Goal: Information Seeking & Learning: Learn about a topic

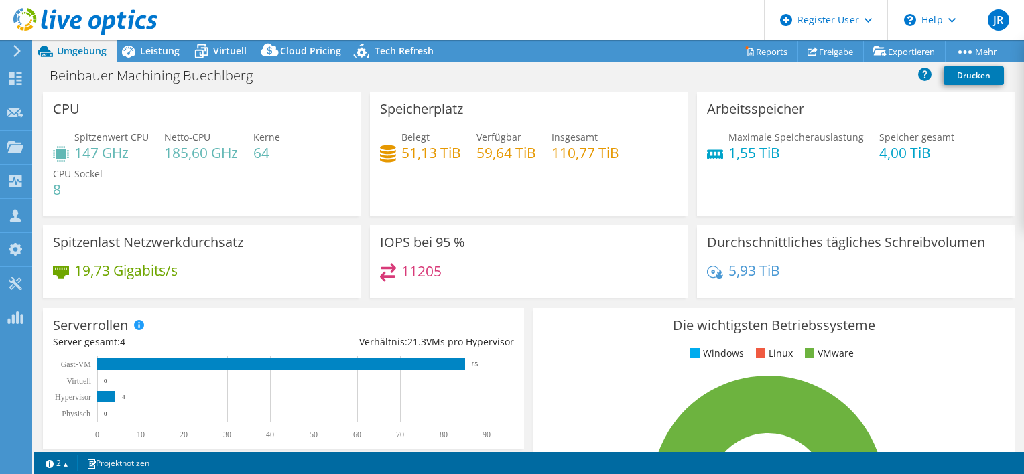
select select "USD"
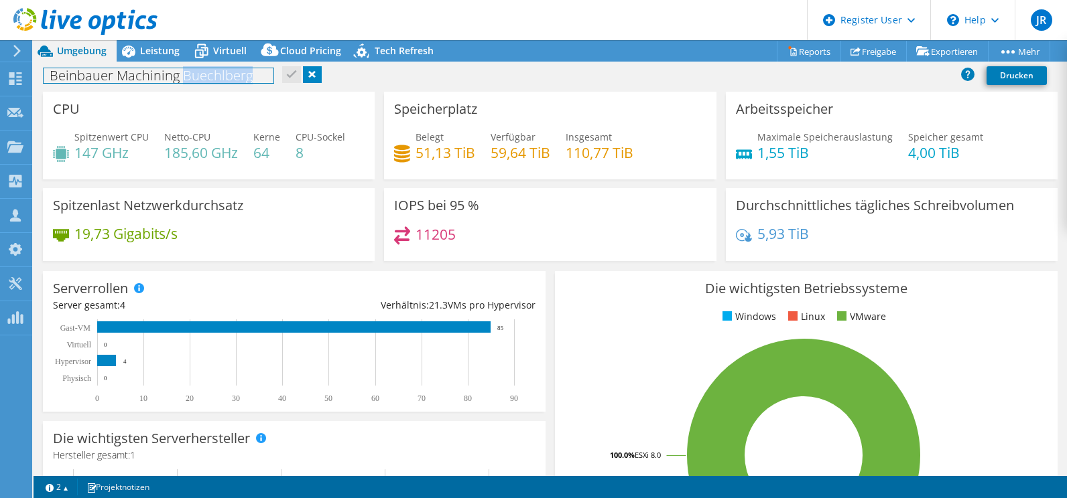
drag, startPoint x: 184, startPoint y: 77, endPoint x: 263, endPoint y: 68, distance: 79.5
click at [263, 68] on h1 "Beinbauer Machining Buechlberg" at bounding box center [159, 75] width 230 height 15
click at [381, 84] on div "Beinbauer Machining Buechlberg Drucken" at bounding box center [549, 75] width 1033 height 25
click at [318, 73] on link at bounding box center [312, 74] width 19 height 17
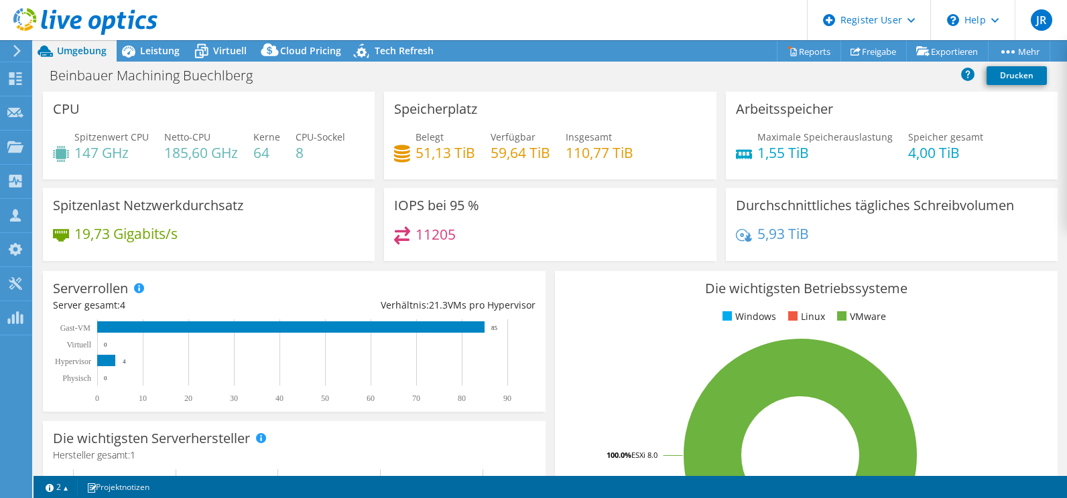
select select "USD"
drag, startPoint x: 391, startPoint y: 104, endPoint x: 490, endPoint y: 108, distance: 98.6
click at [490, 108] on div "Speicherplatz Belegt 51,13 TiB Verfügbar 59,64 TiB Insgesamt 110,77 TiB" at bounding box center [550, 136] width 332 height 88
drag, startPoint x: 563, startPoint y: 157, endPoint x: 638, endPoint y: 147, distance: 76.4
click at [638, 147] on div "Belegt 51,13 TiB Verfügbar 59,64 TiB Insgesamt 110,77 TiB" at bounding box center [550, 152] width 312 height 44
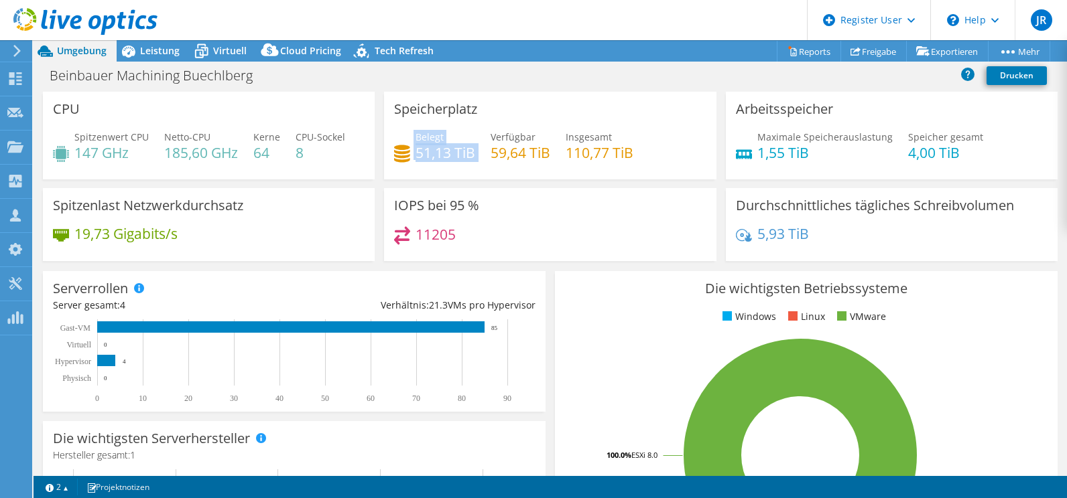
drag, startPoint x: 473, startPoint y: 153, endPoint x: 399, endPoint y: 147, distance: 74.6
click at [399, 147] on div "Belegt 51,13 TiB Verfügbar 59,64 TiB Insgesamt 110,77 TiB" at bounding box center [550, 152] width 312 height 44
drag, startPoint x: 492, startPoint y: 152, endPoint x: 547, endPoint y: 153, distance: 54.3
click at [547, 153] on h4 "59,64 TiB" at bounding box center [520, 152] width 60 height 15
drag, startPoint x: 547, startPoint y: 153, endPoint x: 512, endPoint y: 111, distance: 54.2
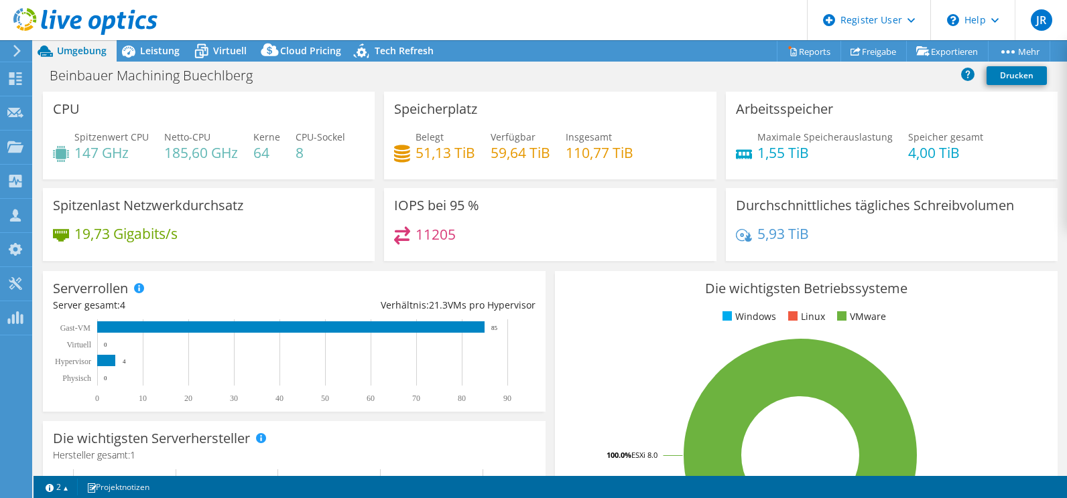
click at [512, 111] on div "Speicherplatz Belegt 51,13 TiB Verfügbar 59,64 TiB Insgesamt 110,77 TiB" at bounding box center [550, 136] width 332 height 88
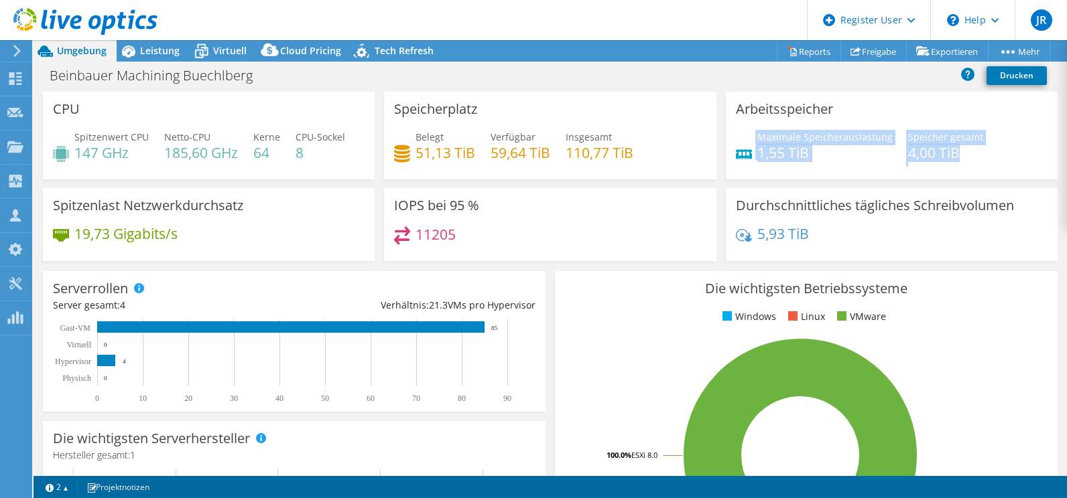
drag, startPoint x: 748, startPoint y: 151, endPoint x: 953, endPoint y: 152, distance: 205.0
click at [953, 152] on div "Maximale Speicherauslastung 1,55 TiB Speicher gesamt 4,00 TiB" at bounding box center [892, 152] width 312 height 44
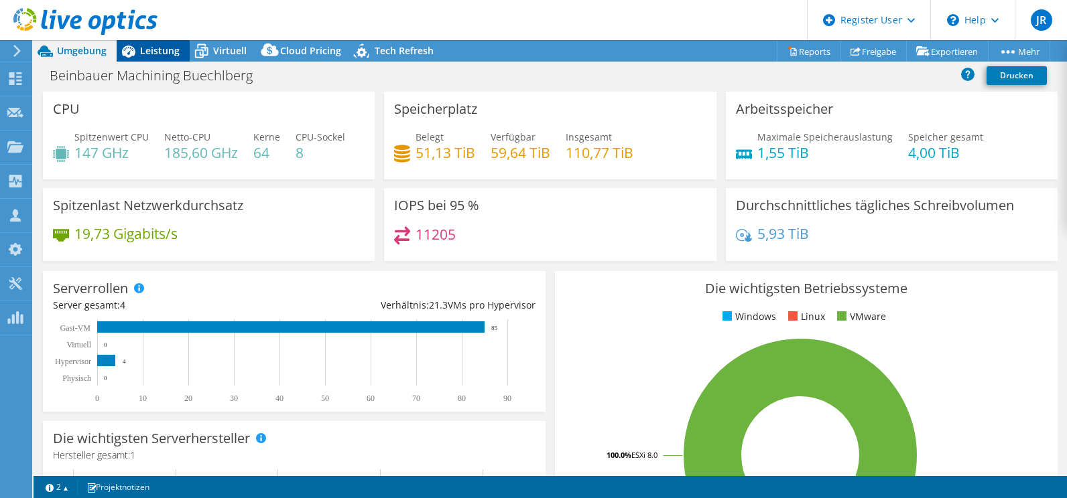
click at [142, 54] on span "Leistung" at bounding box center [160, 50] width 40 height 13
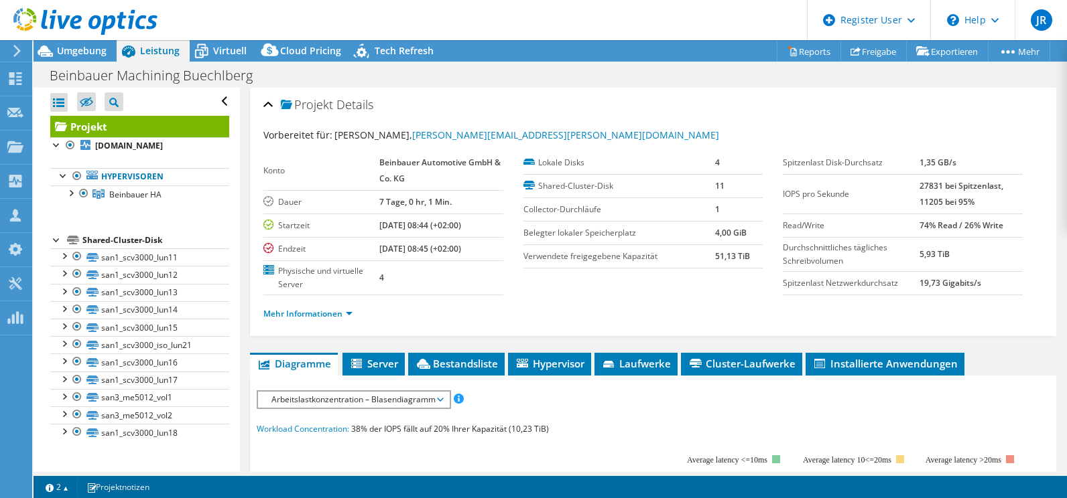
drag, startPoint x: 910, startPoint y: 184, endPoint x: 1005, endPoint y: 188, distance: 95.2
click at [1005, 188] on tr "IOPS pro Sekunde 27831 bei Spitzenlast, 11205 bei 95%" at bounding box center [901, 194] width 239 height 40
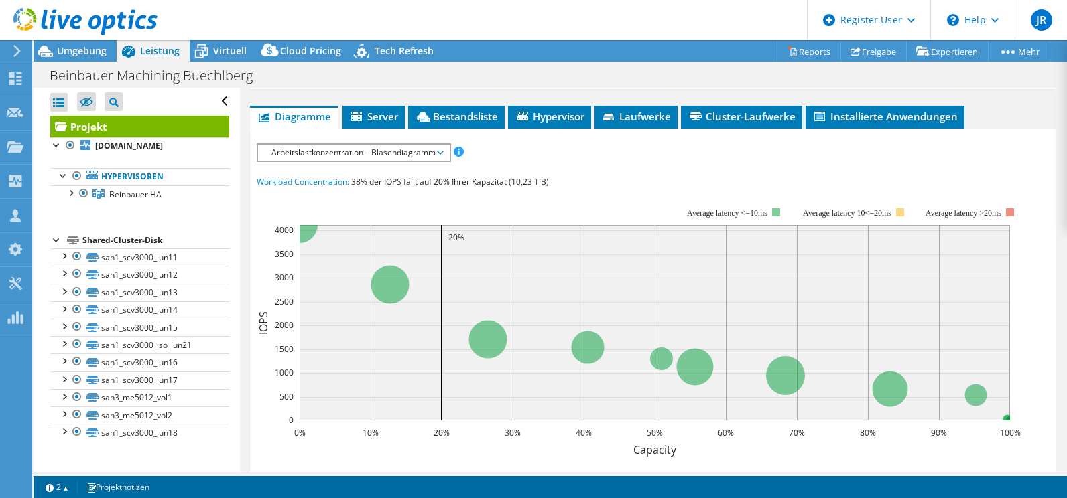
scroll to position [268, 0]
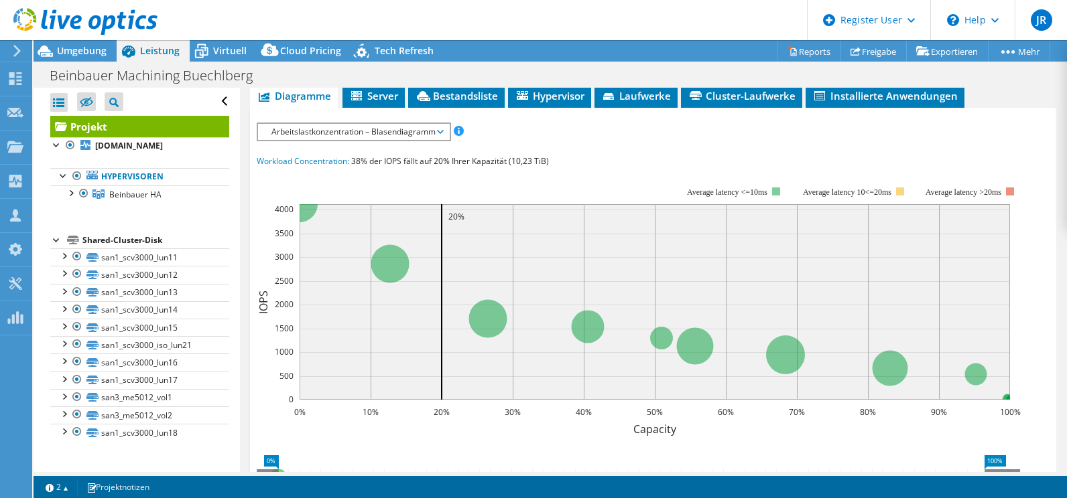
click at [348, 127] on span "Arbeitslastkonzentration – Blasendiagramm" at bounding box center [354, 132] width 178 height 16
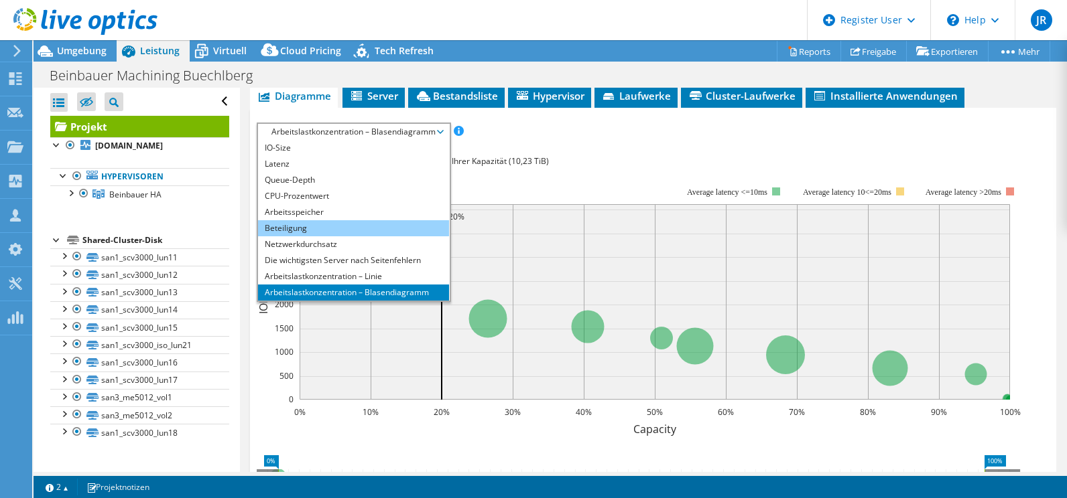
scroll to position [48, 0]
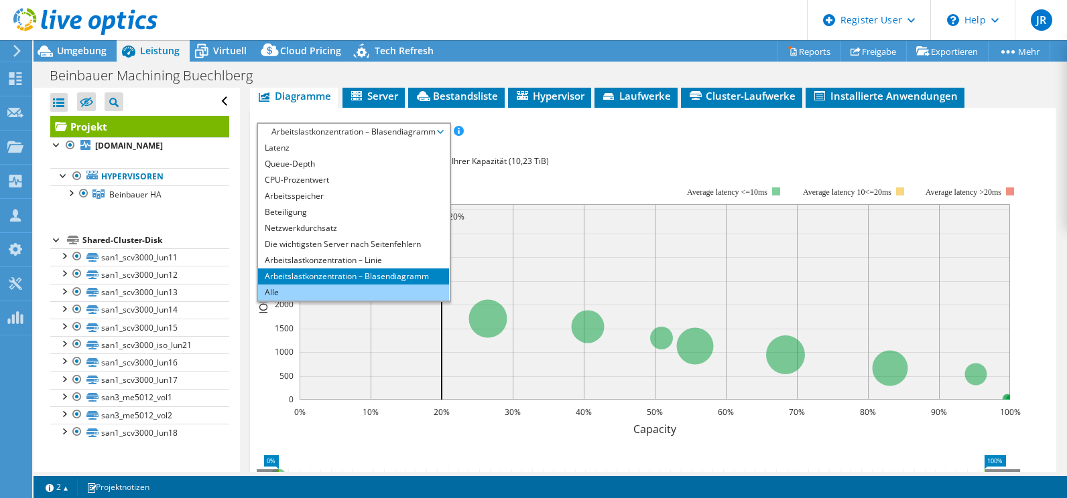
click at [271, 294] on li "Alle" at bounding box center [353, 293] width 191 height 16
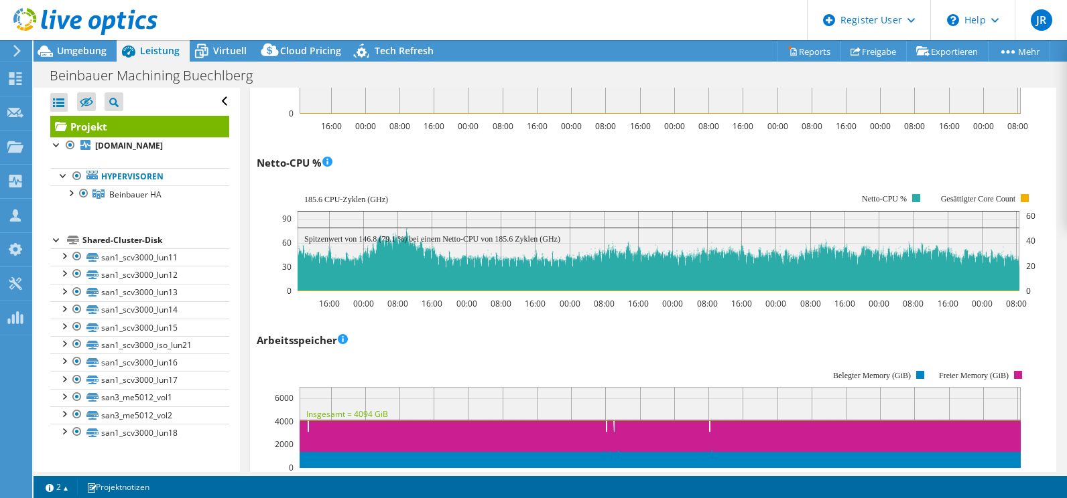
click at [74, 20] on use at bounding box center [85, 21] width 144 height 27
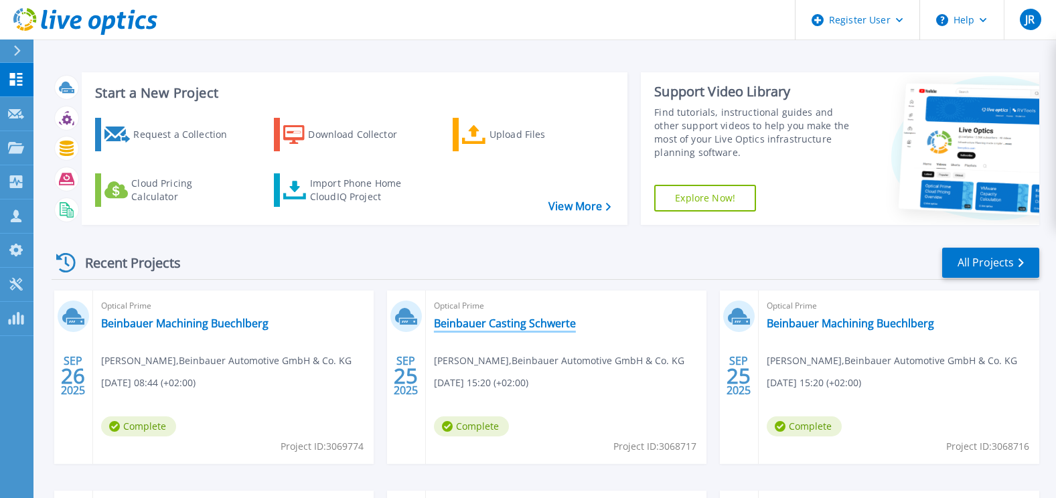
click at [491, 318] on link "Beinbauer Casting Schwerte" at bounding box center [505, 323] width 142 height 13
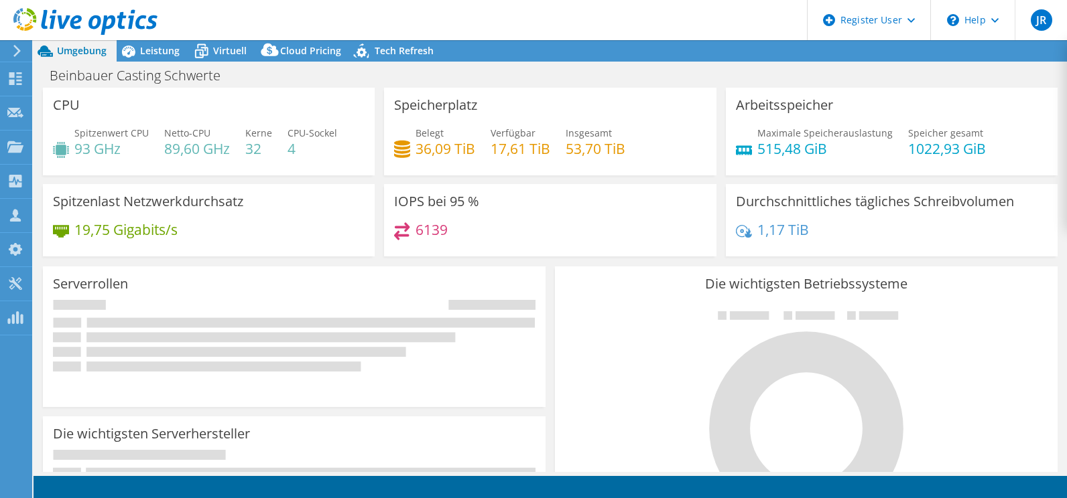
select select "USD"
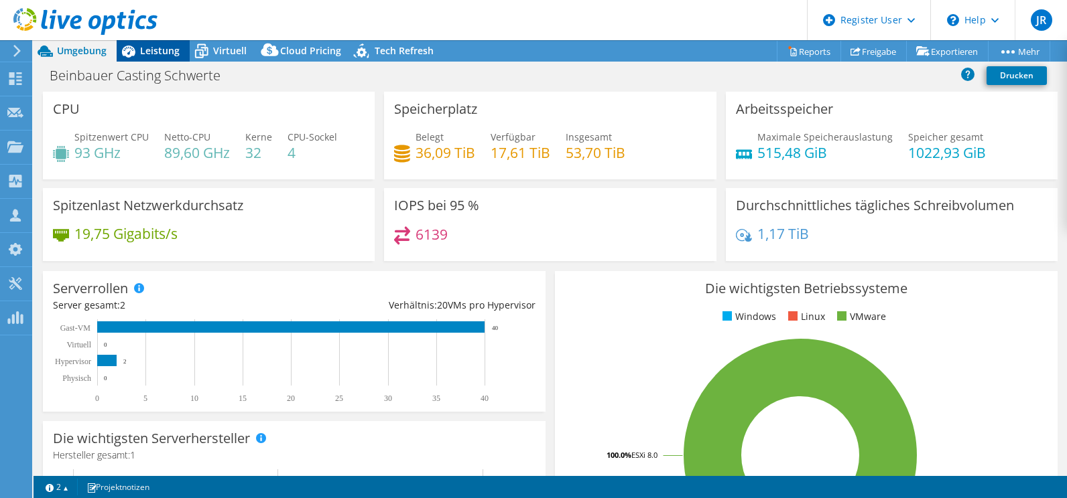
click at [173, 52] on span "Leistung" at bounding box center [160, 50] width 40 height 13
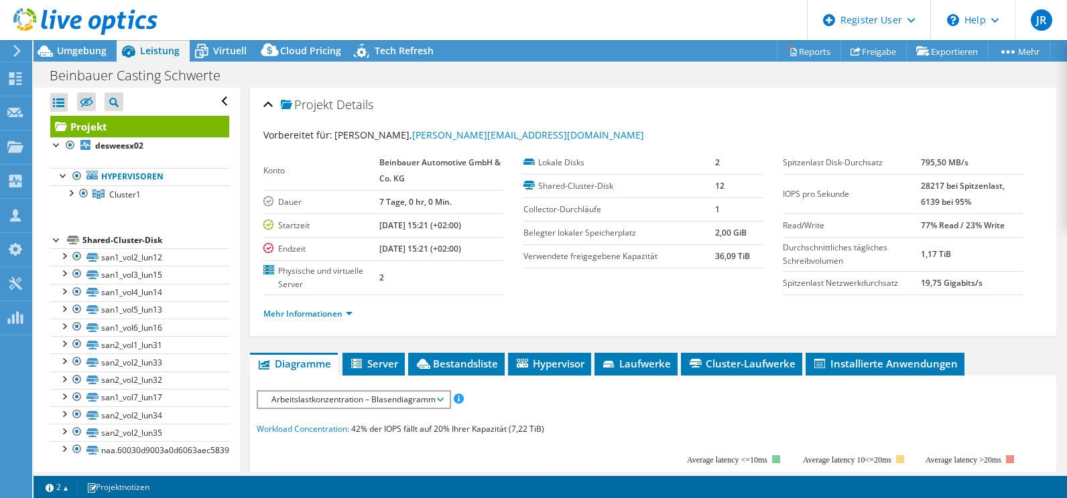
drag, startPoint x: 911, startPoint y: 189, endPoint x: 940, endPoint y: 193, distance: 29.1
click at [940, 193] on tr "IOPS pro Sekunde 28217 bei Spitzenlast, 6139 bei 95%" at bounding box center [901, 194] width 239 height 40
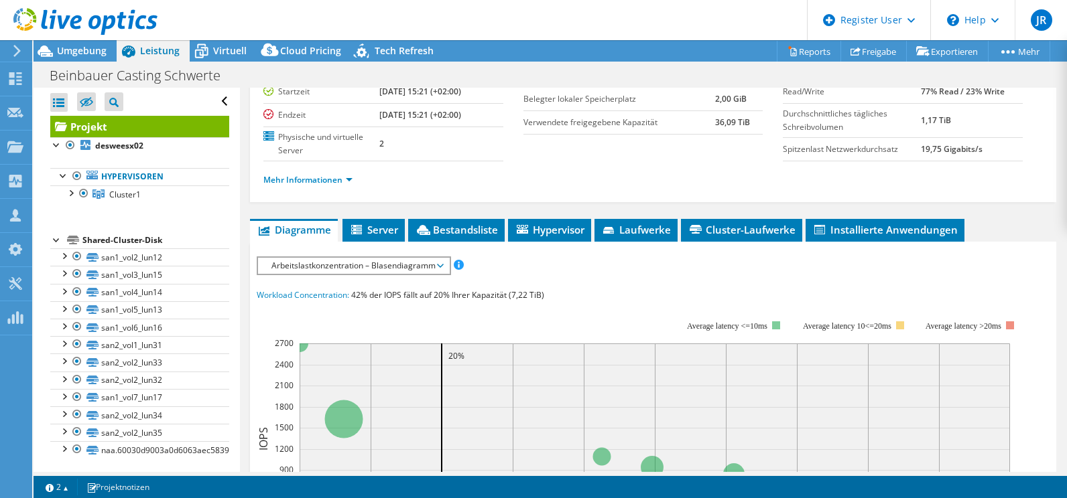
scroll to position [201, 0]
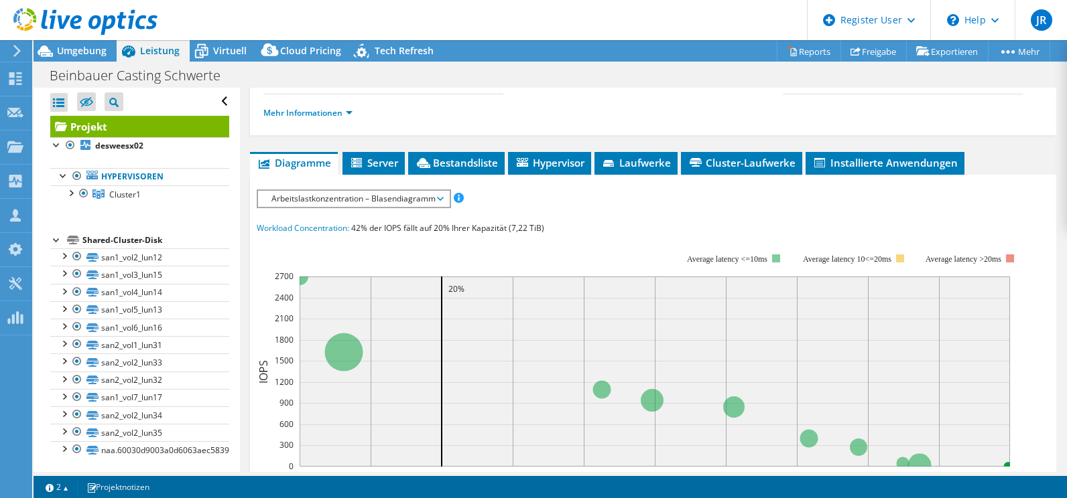
click at [296, 194] on span "Arbeitslastkonzentration – Blasendiagramm" at bounding box center [354, 199] width 178 height 16
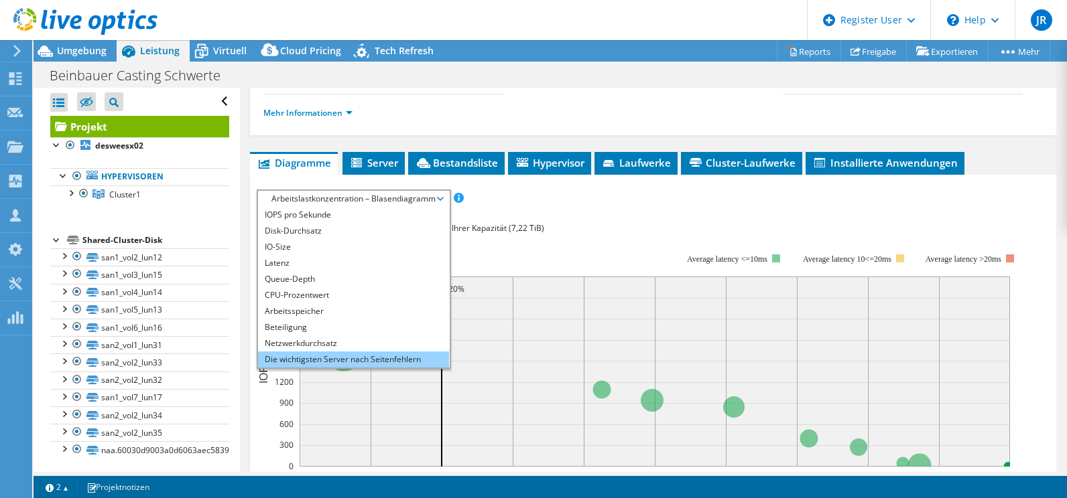
scroll to position [48, 0]
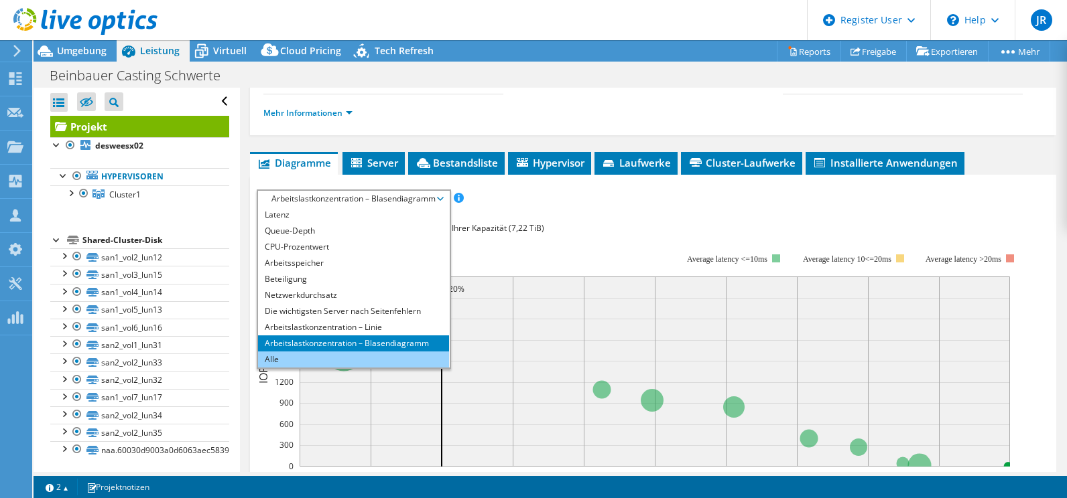
click at [267, 355] on li "Alle" at bounding box center [353, 360] width 191 height 16
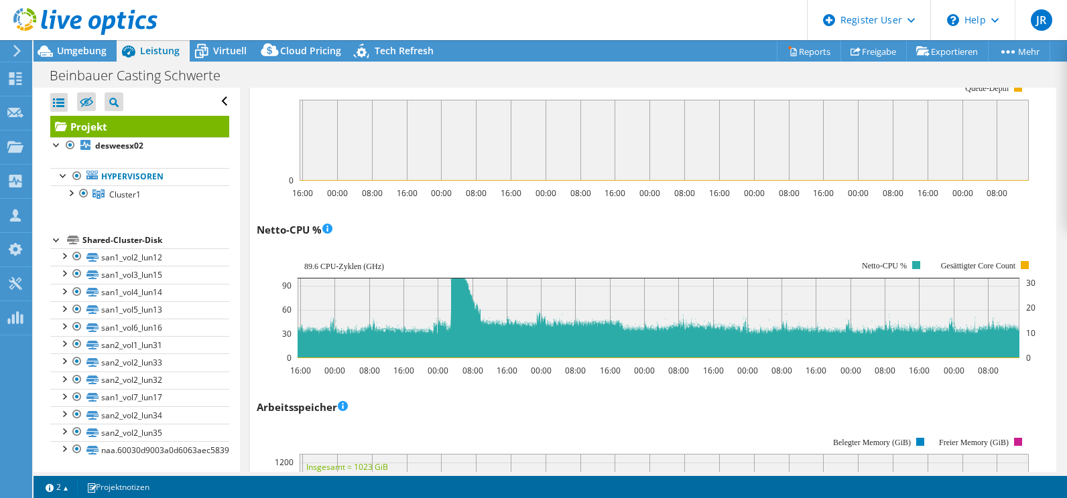
scroll to position [1206, 0]
